Goal: Task Accomplishment & Management: Manage account settings

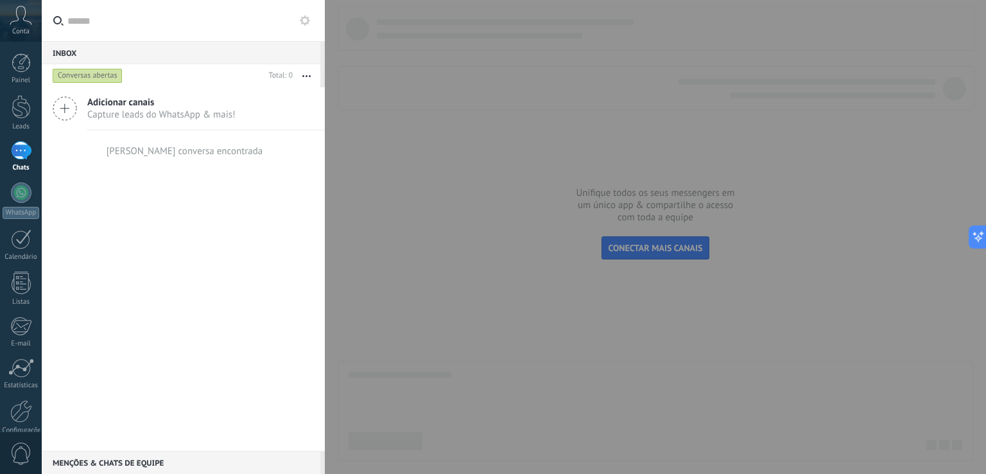
click at [471, 128] on div at bounding box center [493, 237] width 986 height 474
click at [22, 162] on link "Chats" at bounding box center [21, 156] width 42 height 31
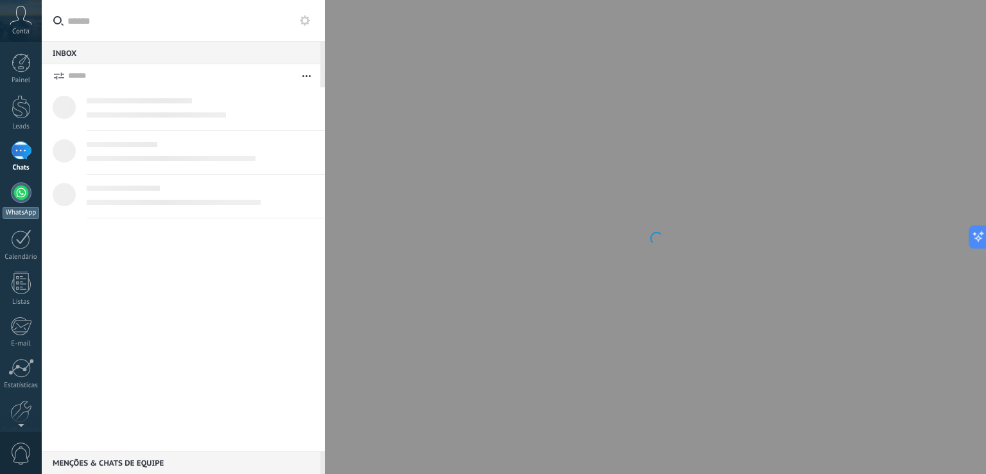
click at [17, 191] on div at bounding box center [21, 192] width 21 height 21
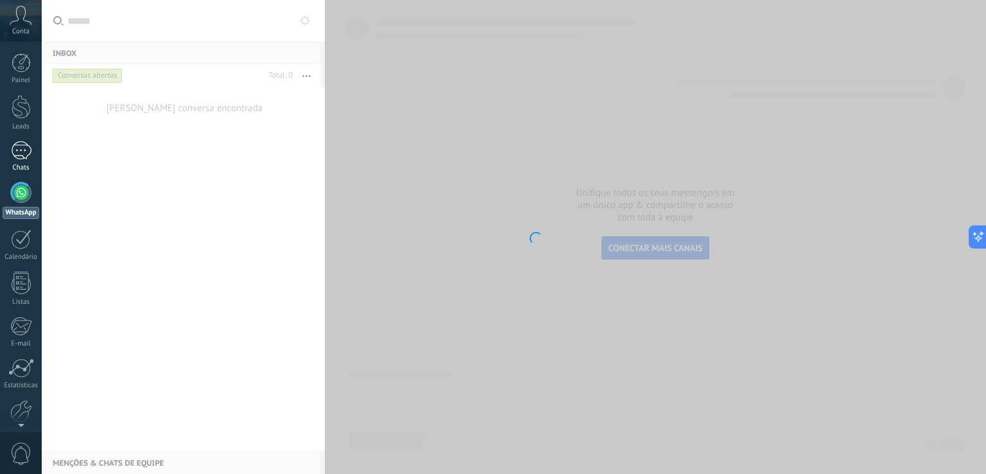
click at [21, 157] on div at bounding box center [21, 150] width 21 height 19
click at [23, 124] on div "Leads" at bounding box center [21, 127] width 37 height 8
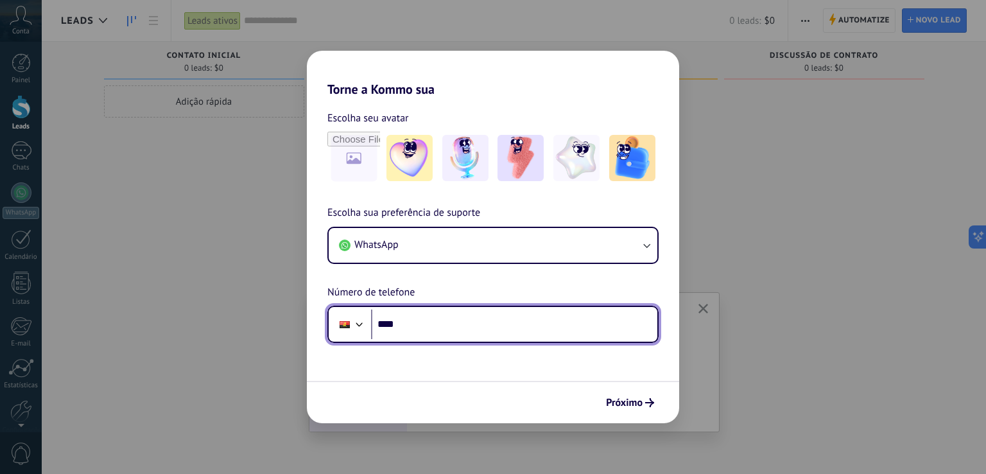
click at [408, 324] on input "****" at bounding box center [514, 324] width 286 height 30
type input "**********"
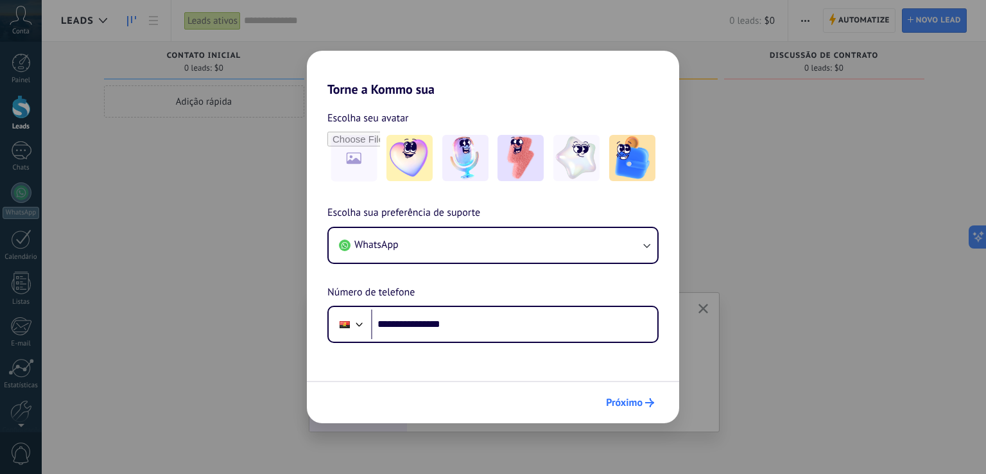
click at [629, 406] on span "Próximo" at bounding box center [624, 402] width 37 height 9
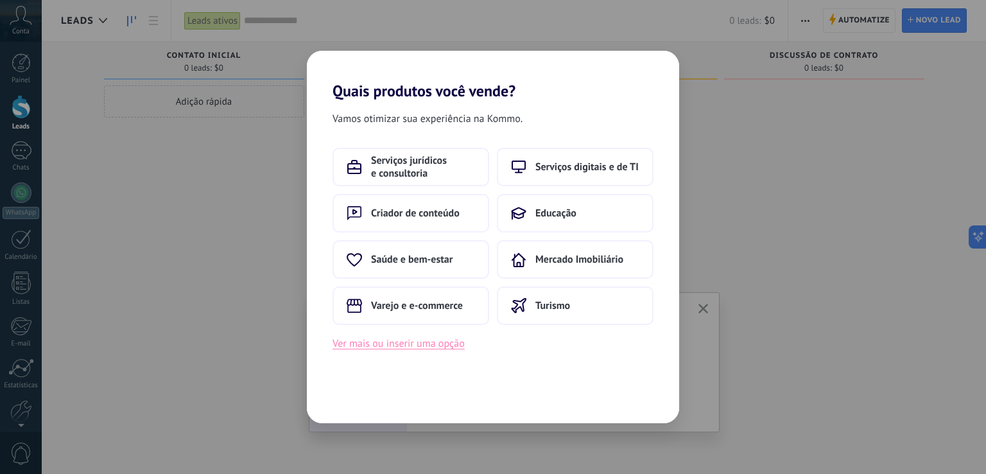
click at [424, 342] on button "Ver mais ou inserir uma opção" at bounding box center [399, 343] width 132 height 17
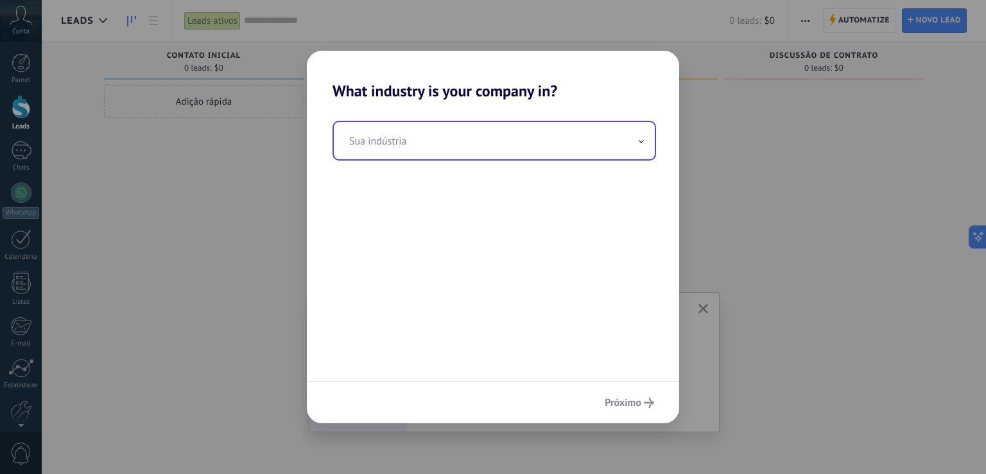
click at [640, 144] on span at bounding box center [641, 141] width 6 height 12
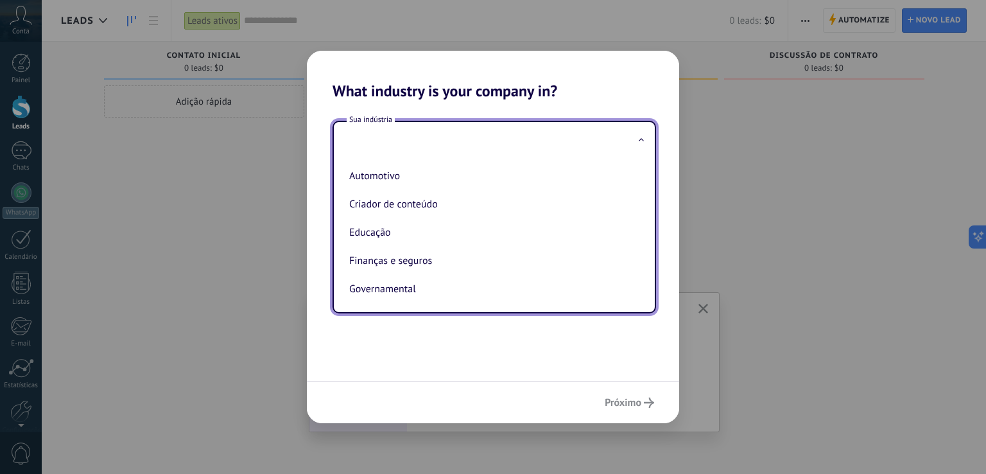
click at [735, 182] on div "What industry is your company in? Sua indústria Automotivo Criador de conteúdo …" at bounding box center [493, 237] width 986 height 474
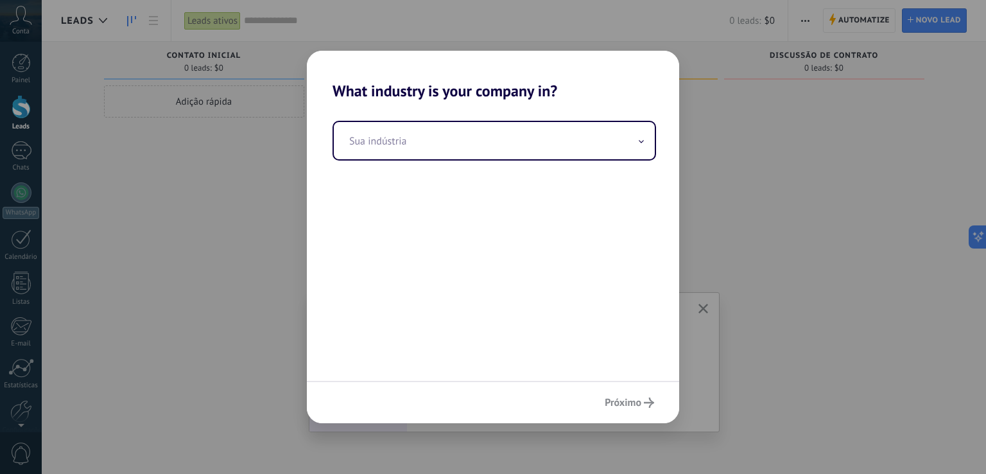
click at [723, 360] on div "What industry is your company in? Sua indústria Próximo" at bounding box center [493, 237] width 986 height 474
click at [643, 403] on div "Próximo" at bounding box center [493, 402] width 372 height 42
click at [747, 108] on div "What industry is your company in? Sua indústria Próximo" at bounding box center [493, 237] width 986 height 474
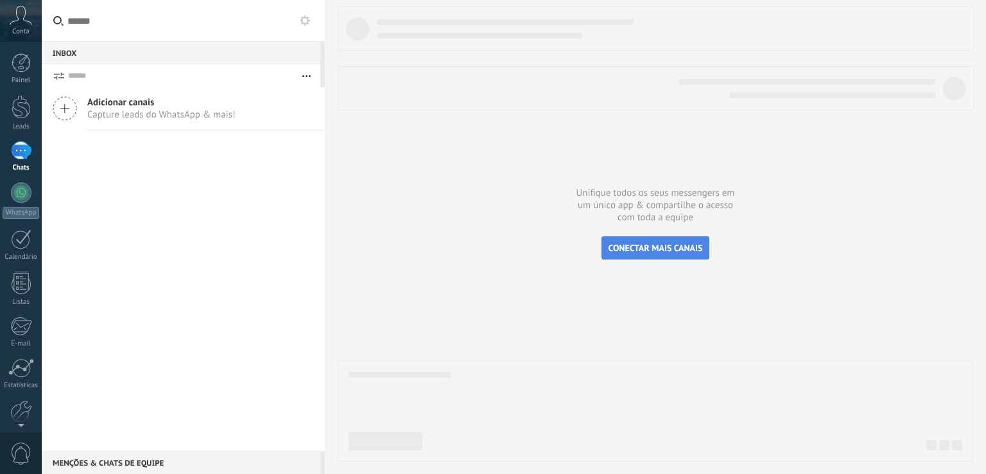
click at [641, 241] on button "CONECTAR MAIS CANAIS" at bounding box center [656, 247] width 109 height 23
click at [78, 101] on div "Adicionar canais Capture leads do WhatsApp & mais!" at bounding box center [183, 108] width 283 height 43
click at [98, 113] on span "Capture leads do WhatsApp & mais!" at bounding box center [161, 115] width 148 height 12
click at [113, 101] on span "Adicionar canais" at bounding box center [161, 102] width 148 height 12
click at [69, 105] on icon at bounding box center [65, 108] width 24 height 24
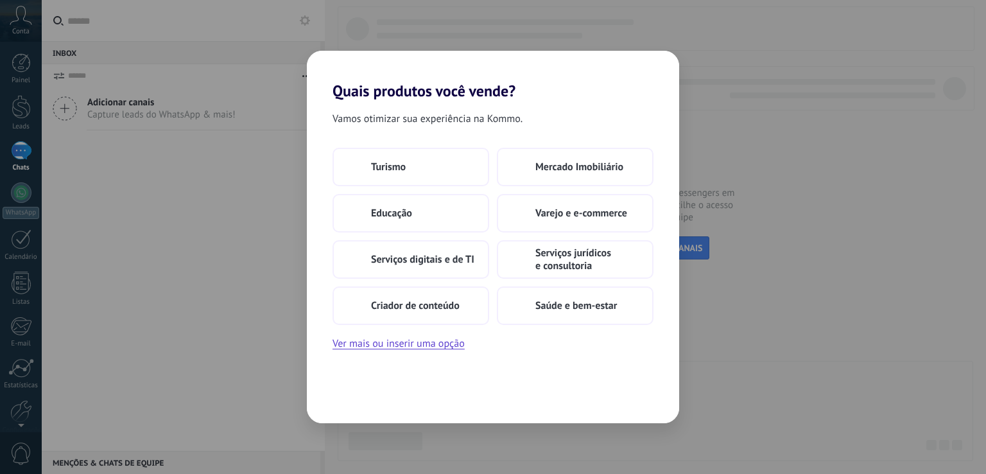
click at [107, 97] on div "Quais produtos você vende? Vamos otimizar sua experiência na Kommo. Turismo Mer…" at bounding box center [493, 237] width 986 height 474
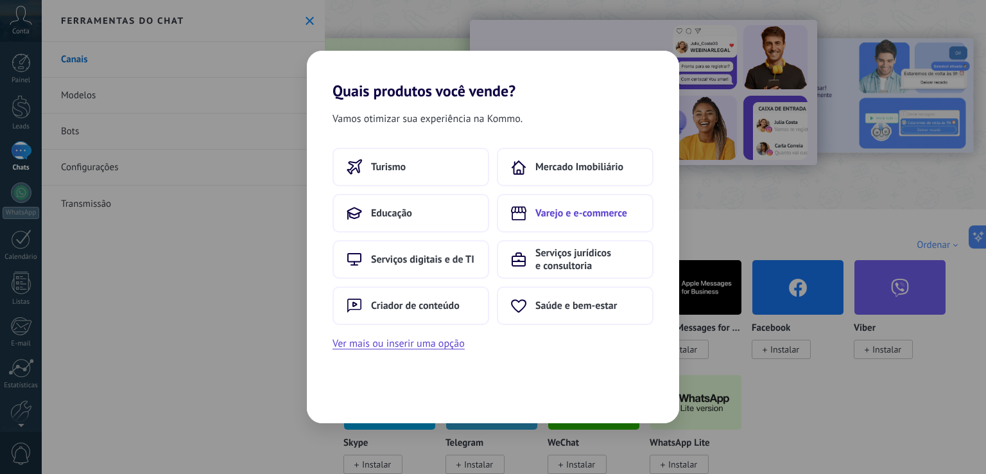
click at [606, 218] on span "Varejo e e-commerce" at bounding box center [581, 213] width 92 height 13
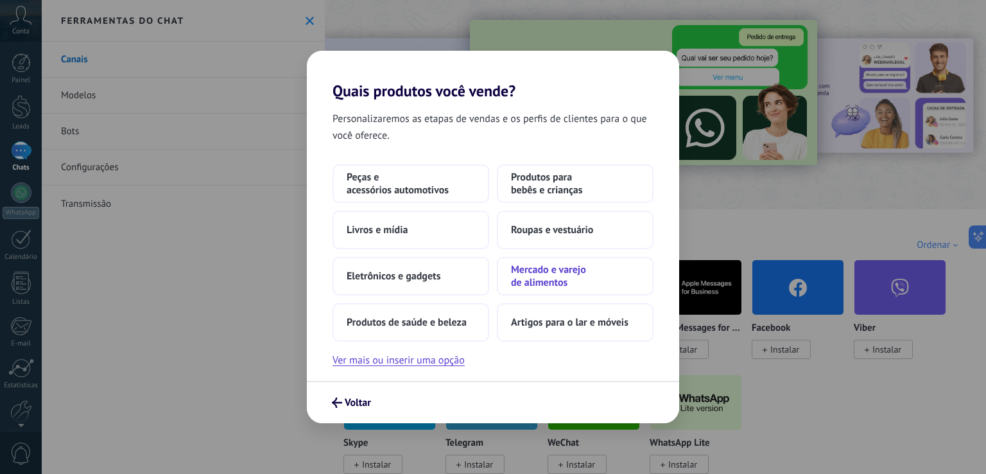
click at [550, 281] on span "Mercado e varejo de alimentos" at bounding box center [575, 276] width 128 height 26
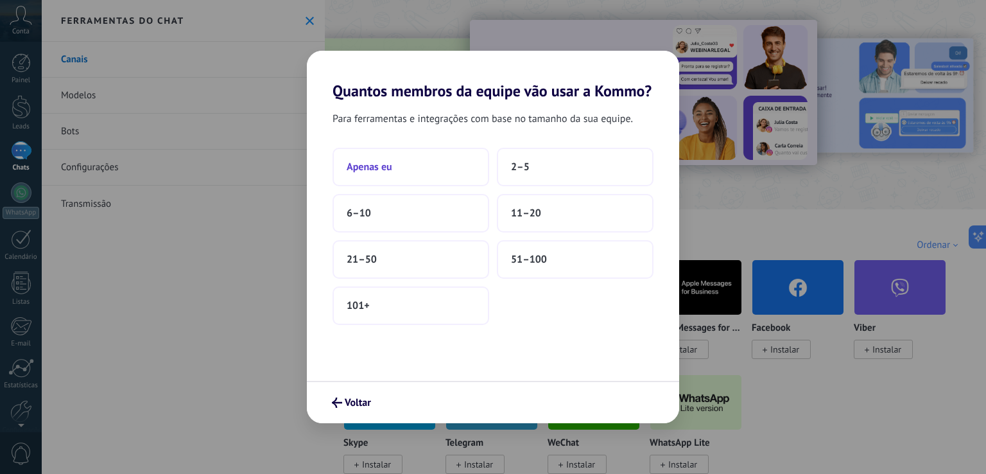
click at [385, 170] on span "Apenas eu" at bounding box center [370, 167] width 46 height 13
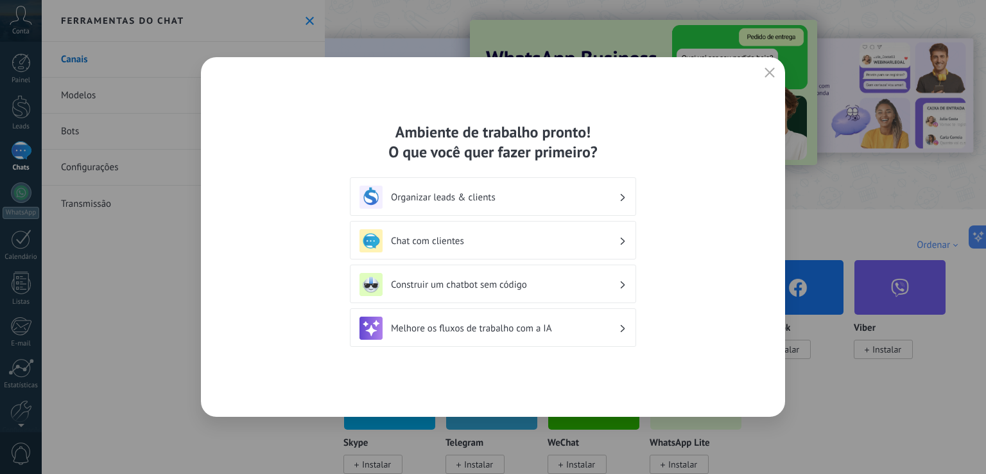
click at [409, 187] on div "Organizar leads & clients" at bounding box center [493, 197] width 267 height 23
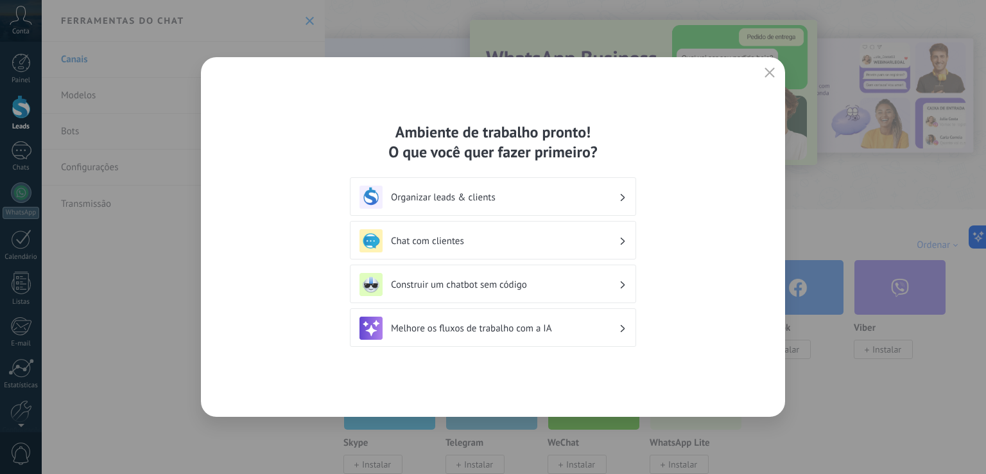
click at [432, 195] on h3 "Organizar leads & clients" at bounding box center [505, 197] width 228 height 12
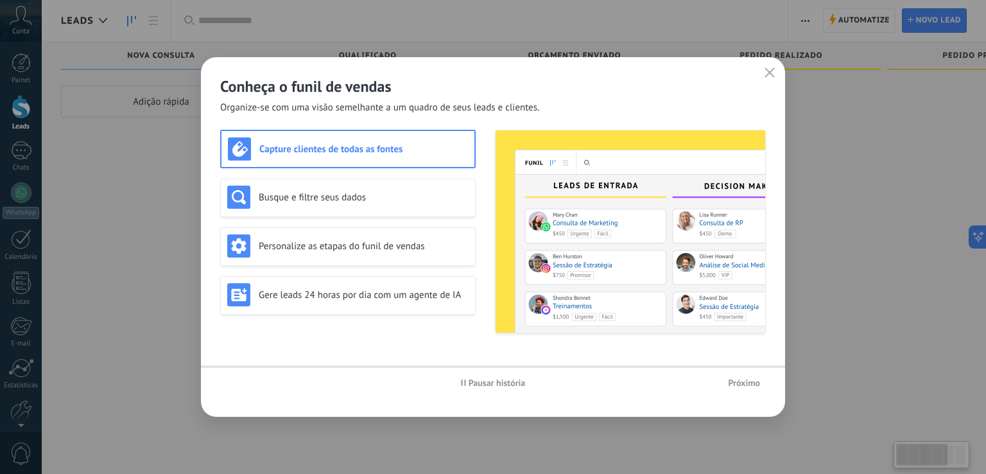
click at [517, 192] on img at bounding box center [631, 231] width 270 height 202
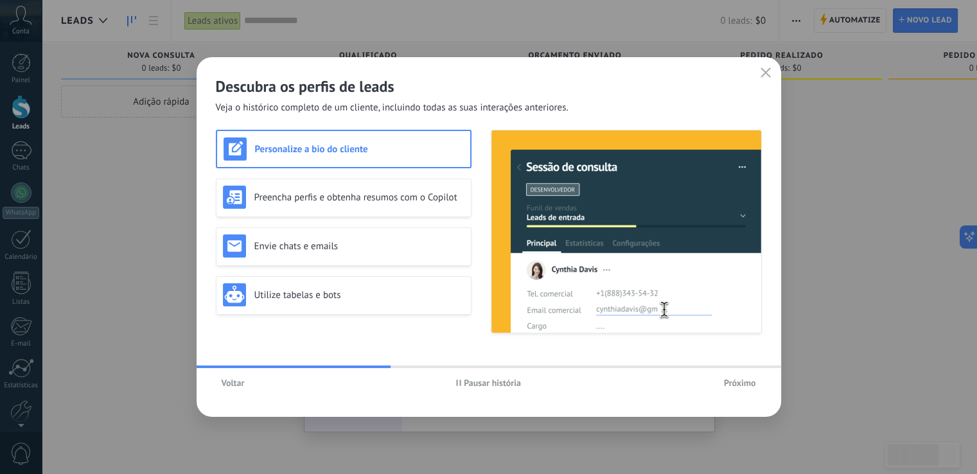
click at [740, 381] on span "Próximo" at bounding box center [740, 382] width 32 height 9
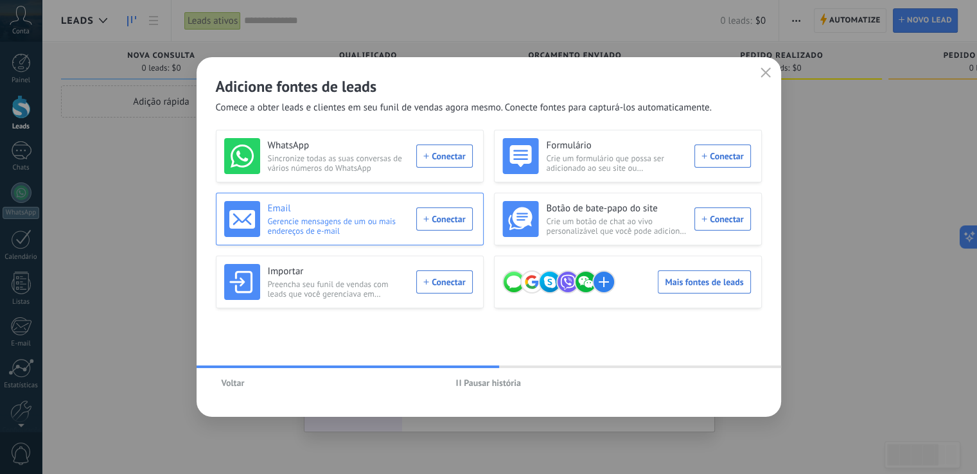
click at [459, 216] on div "Email Gerencie mensagens de um ou mais endereços de e-mail Conectar" at bounding box center [348, 219] width 248 height 36
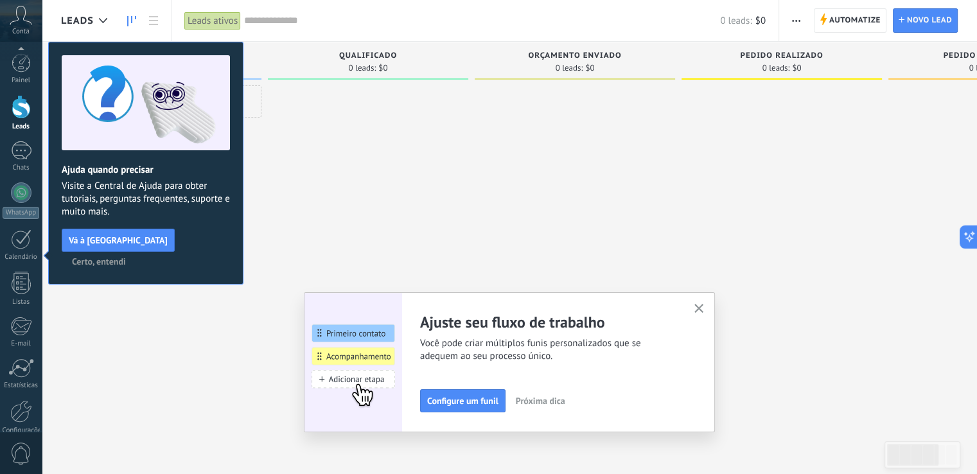
scroll to position [60, 0]
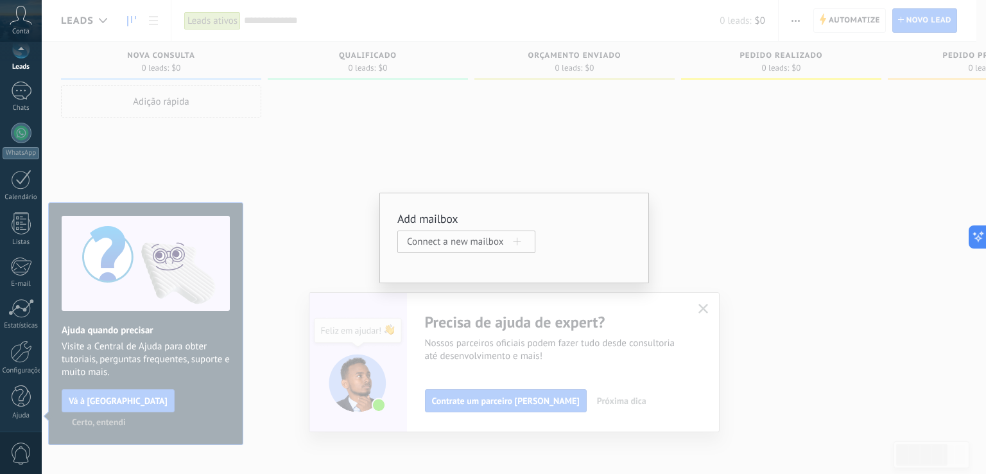
click at [479, 242] on span "Connect a new mailbox" at bounding box center [460, 242] width 107 height 12
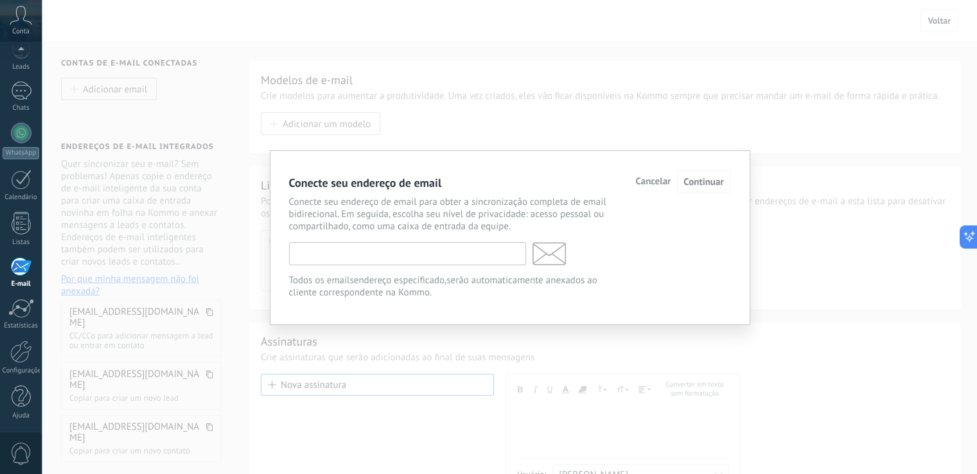
click at [418, 252] on input "text" at bounding box center [407, 253] width 237 height 23
type input "**********"
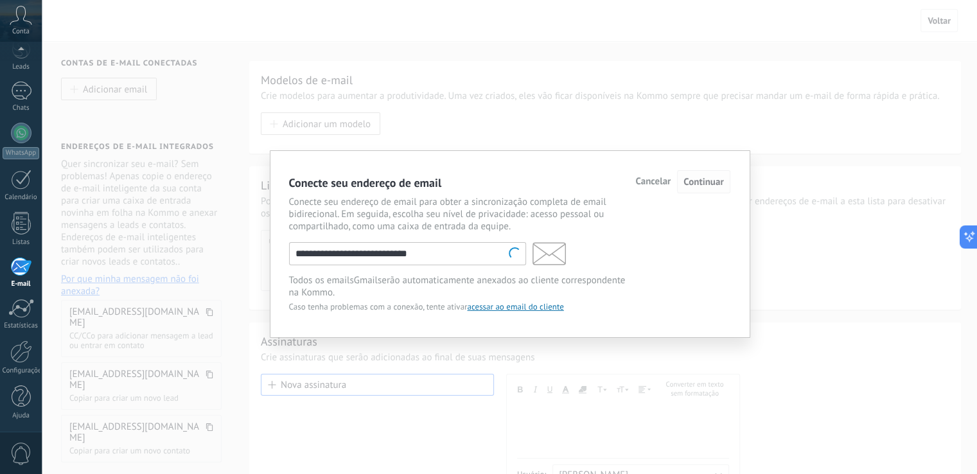
click at [709, 178] on span "Continuar" at bounding box center [703, 182] width 40 height 12
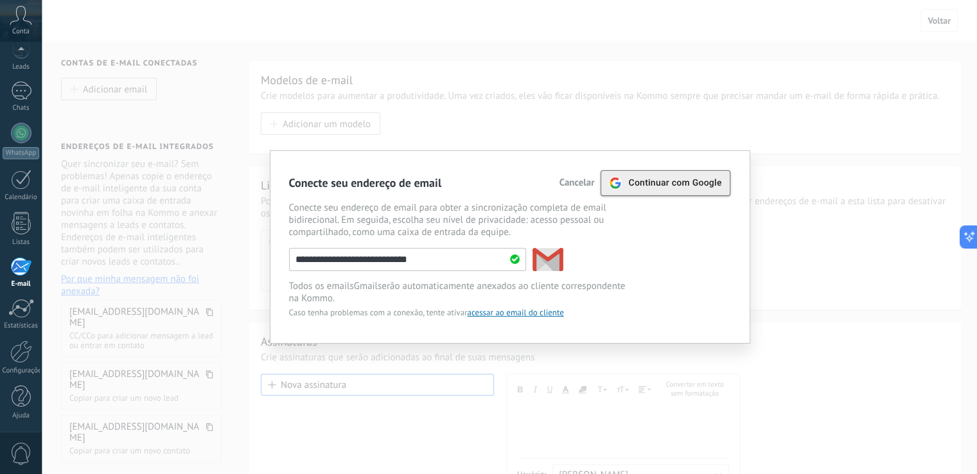
click at [700, 178] on span "Continuar com Google" at bounding box center [674, 183] width 93 height 10
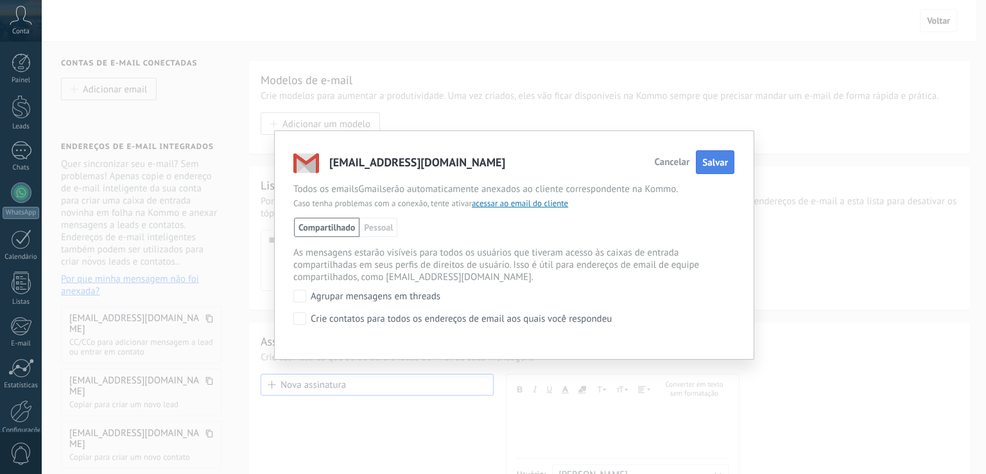
click at [713, 163] on span "Salvar" at bounding box center [715, 163] width 26 height 12
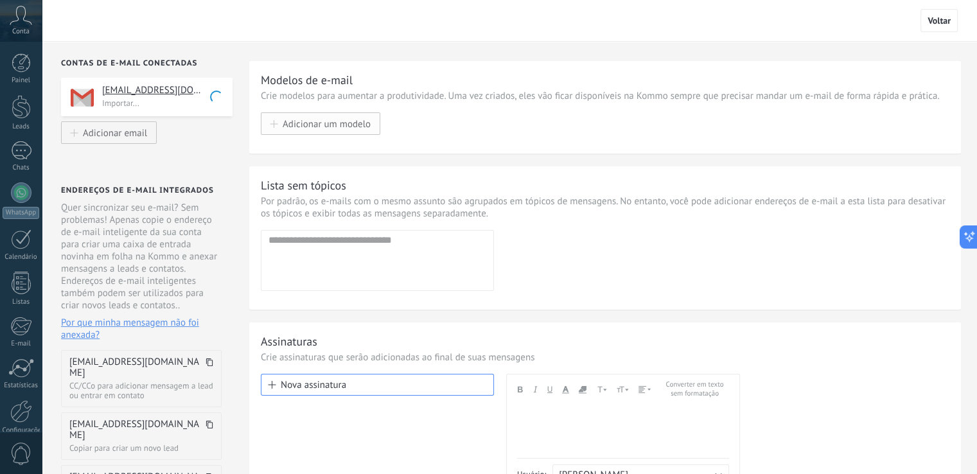
click at [335, 124] on span "Adicionar um modelo" at bounding box center [327, 123] width 88 height 11
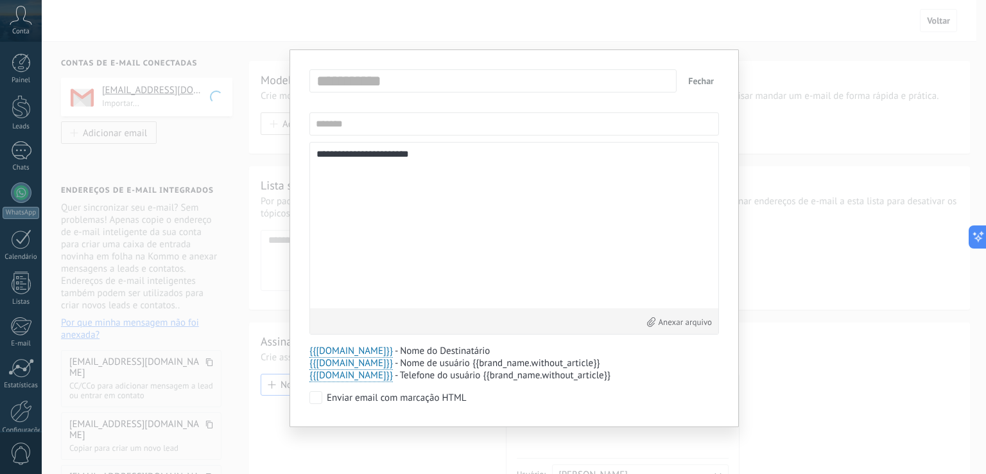
click at [699, 78] on button "Fechar" at bounding box center [701, 80] width 36 height 23
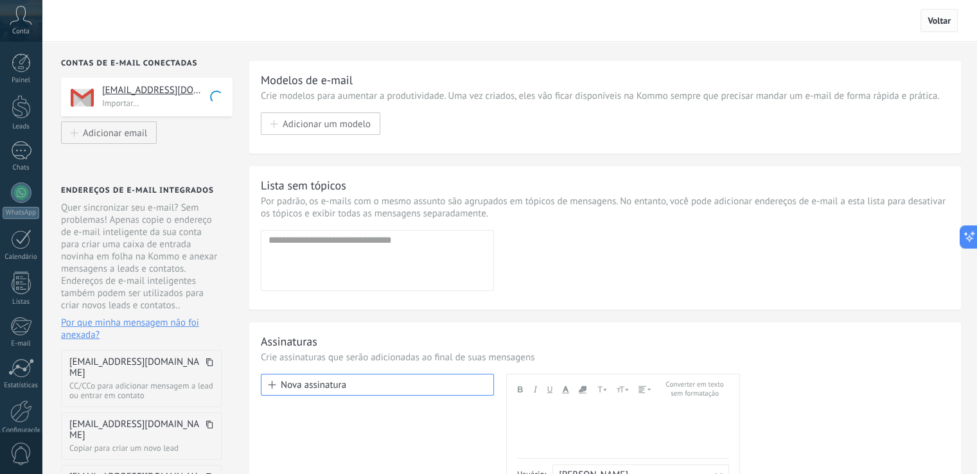
click at [948, 20] on span "Voltar" at bounding box center [938, 21] width 23 height 12
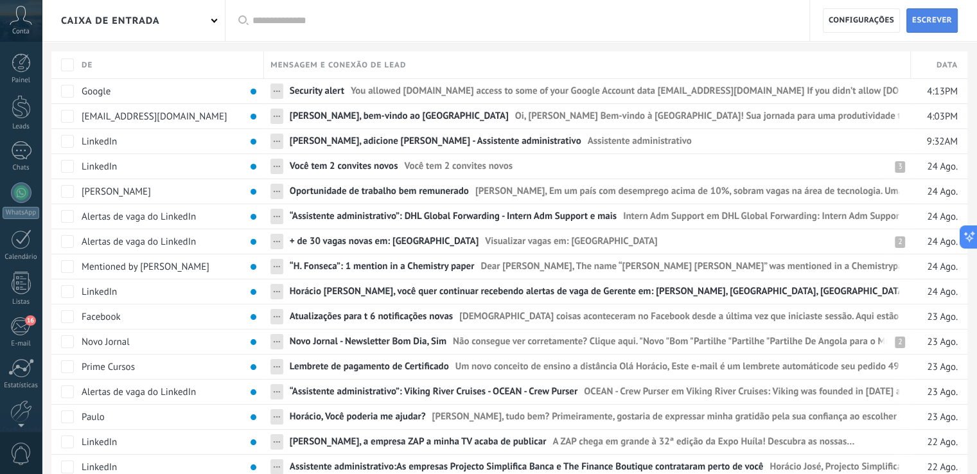
click at [924, 16] on span "Escrever" at bounding box center [932, 20] width 40 height 23
